Goal: Book appointment/travel/reservation

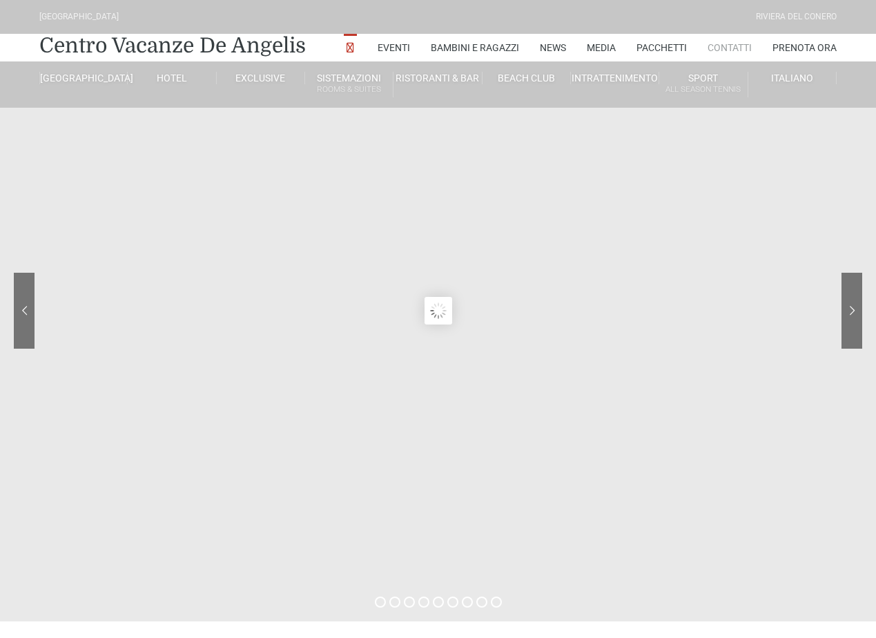
click at [731, 44] on link "Contatti" at bounding box center [730, 48] width 44 height 28
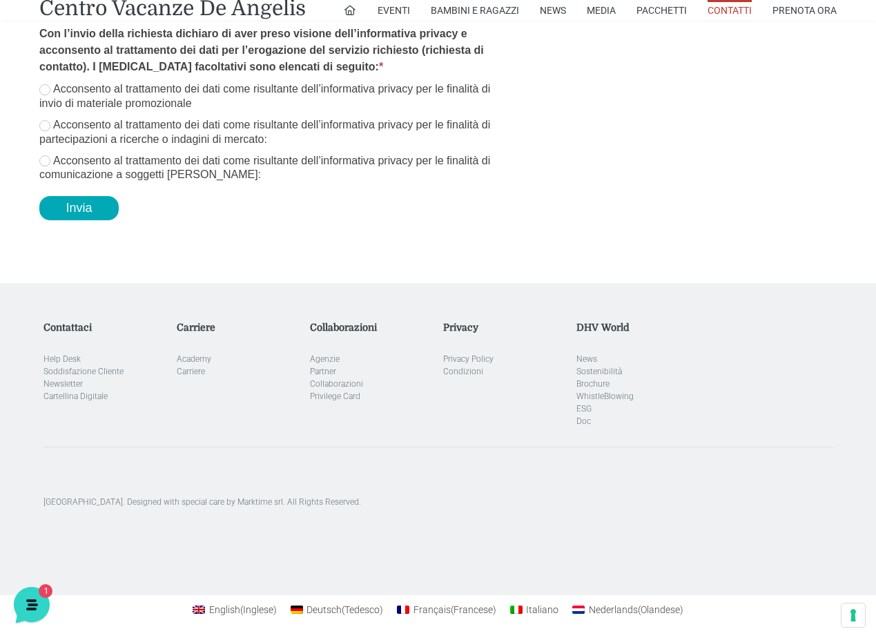
scroll to position [2391, 0]
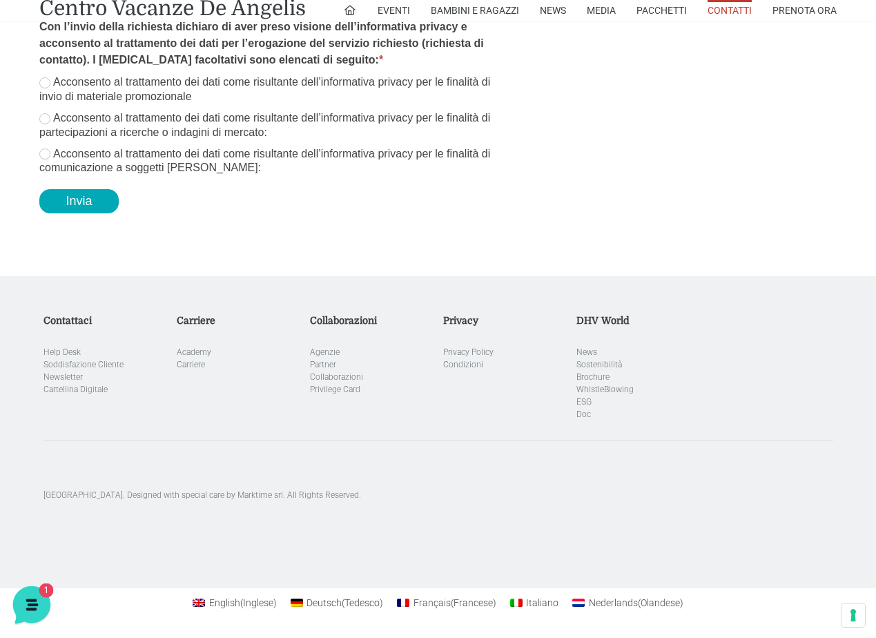
click at [43, 591] on span "1" at bounding box center [44, 590] width 14 height 14
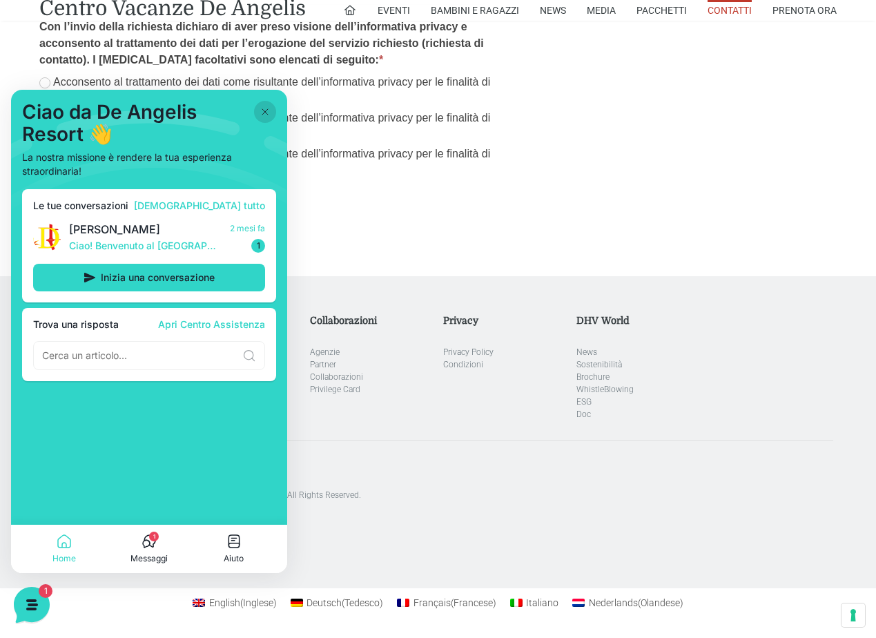
click at [263, 108] on icon at bounding box center [265, 111] width 11 height 11
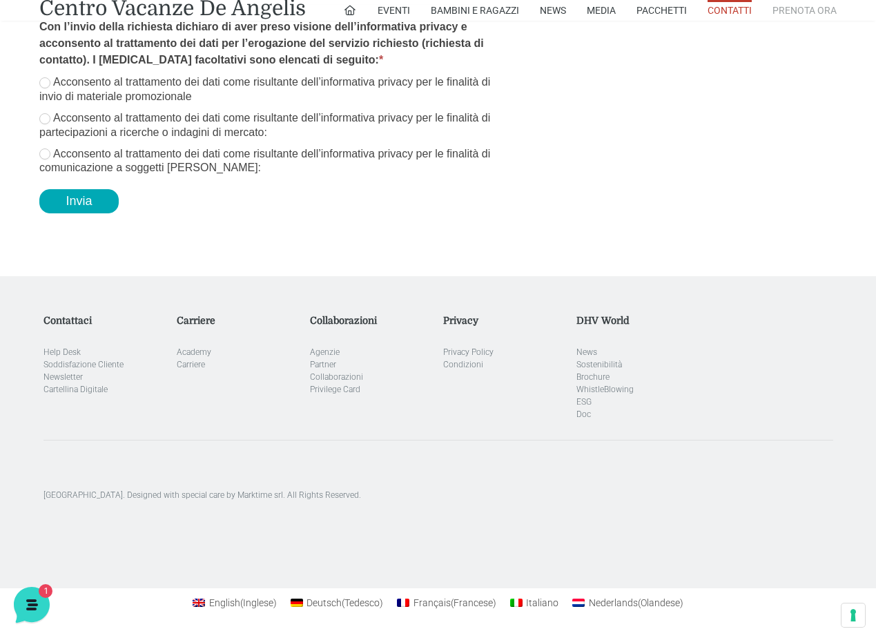
click at [807, 8] on link "Prenota Ora" at bounding box center [805, 10] width 64 height 21
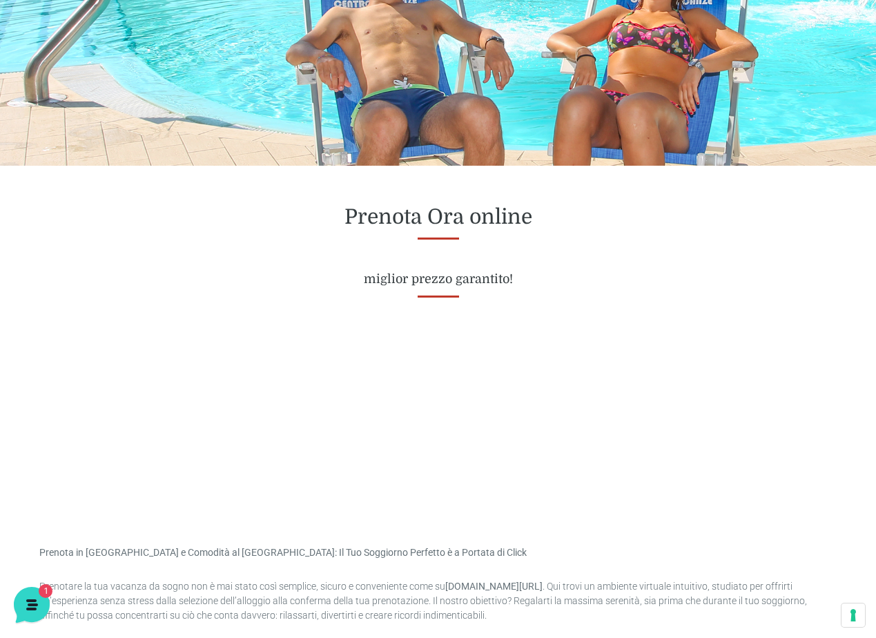
scroll to position [414, 0]
